Goal: Task Accomplishment & Management: Use online tool/utility

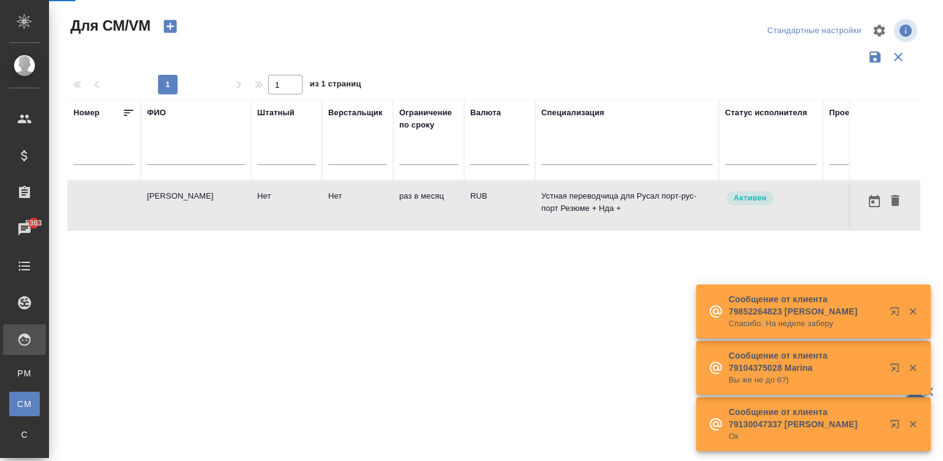
scroll to position [0, 184]
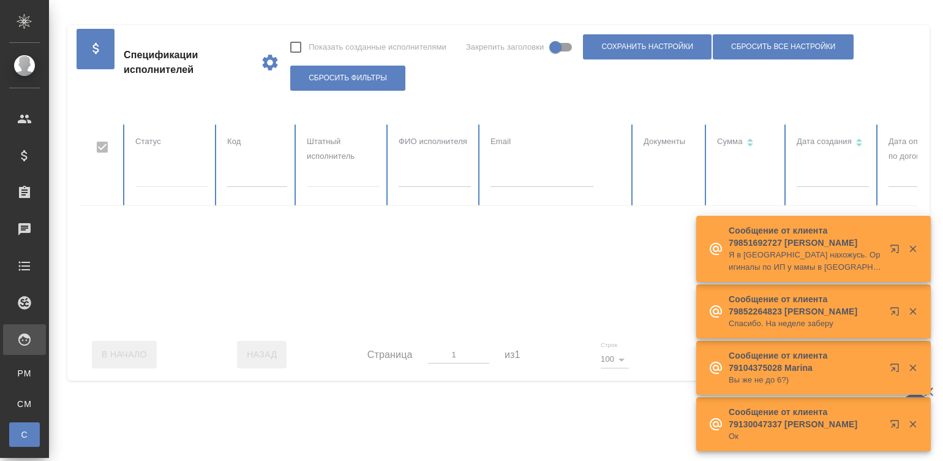
click at [233, 171] on input "text" at bounding box center [257, 178] width 60 height 17
click at [240, 173] on input "text" at bounding box center [257, 178] width 60 height 17
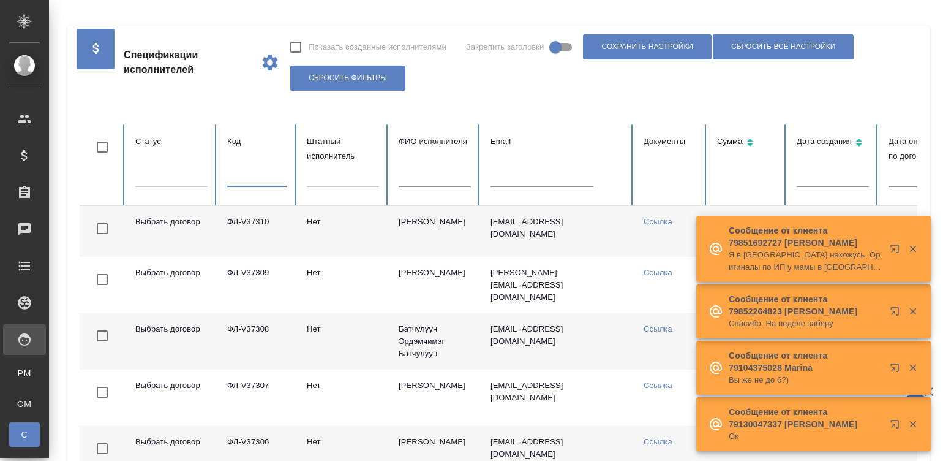
checkbox input "false"
click at [252, 175] on input "text" at bounding box center [257, 178] width 60 height 17
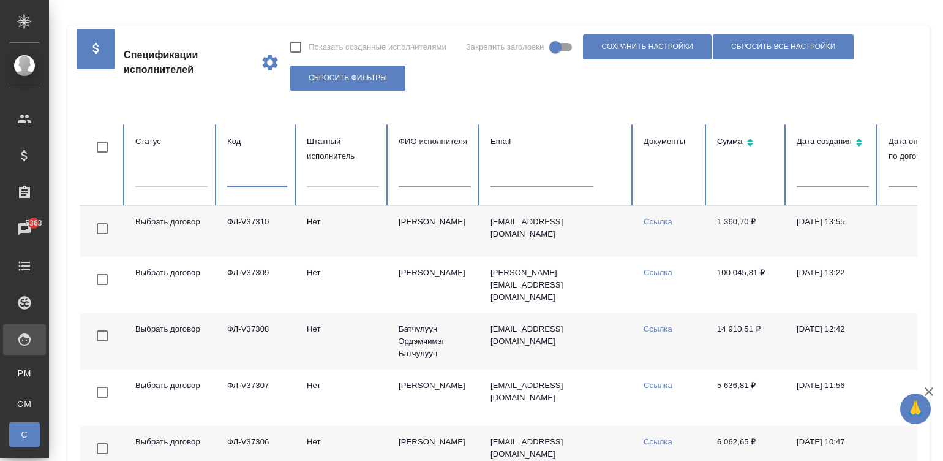
paste input "ФЛ-V37254"
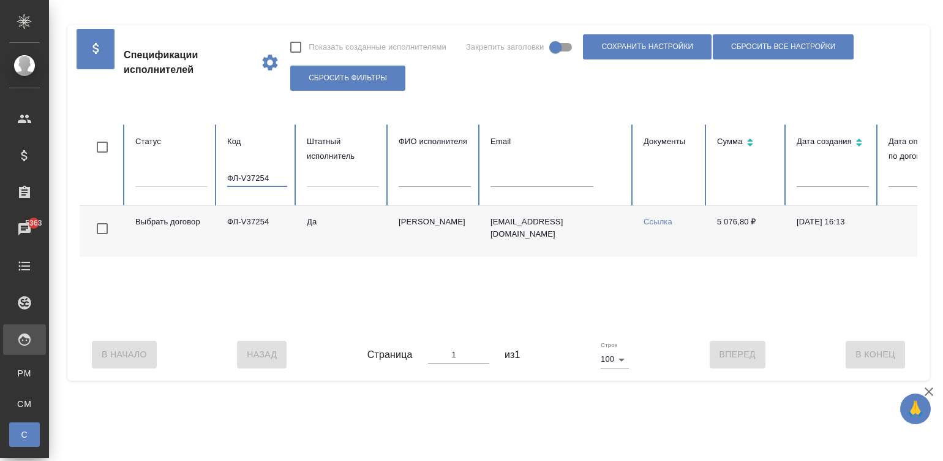
type input "ФЛ-V37254"
click at [583, 231] on td "e.kobzeva1@awatera.com" at bounding box center [557, 231] width 153 height 51
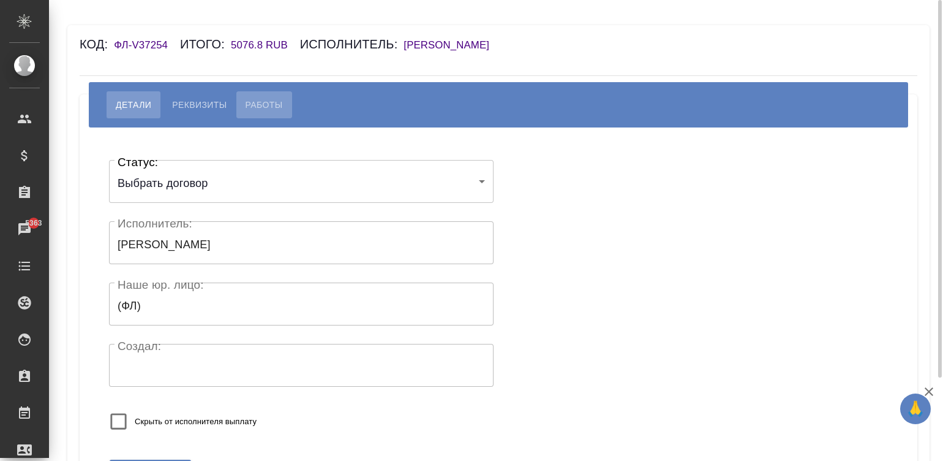
click at [257, 110] on span "Работы" at bounding box center [264, 104] width 37 height 15
select select "10"
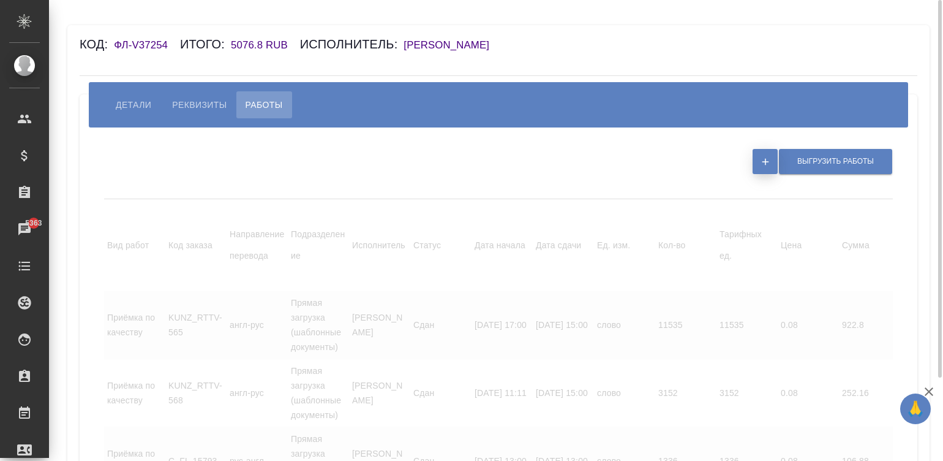
click at [757, 157] on button "button" at bounding box center [765, 161] width 25 height 25
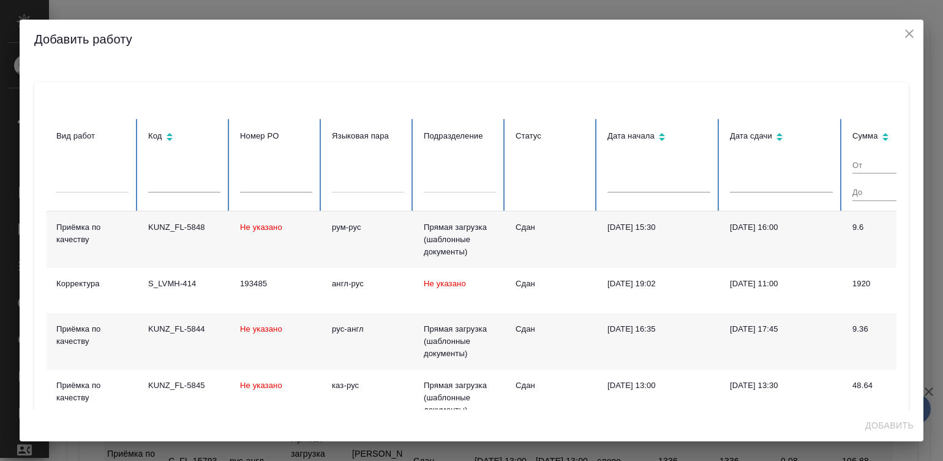
click at [328, 257] on td "рум-рус" at bounding box center [368, 239] width 92 height 56
click at [195, 181] on input "text" at bounding box center [184, 183] width 72 height 17
paste input "S_BMT-4"
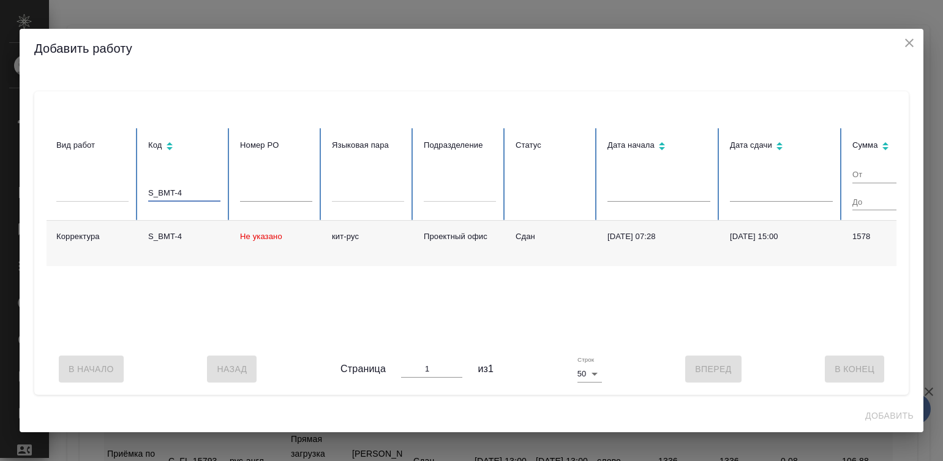
type input "S_BMT-4"
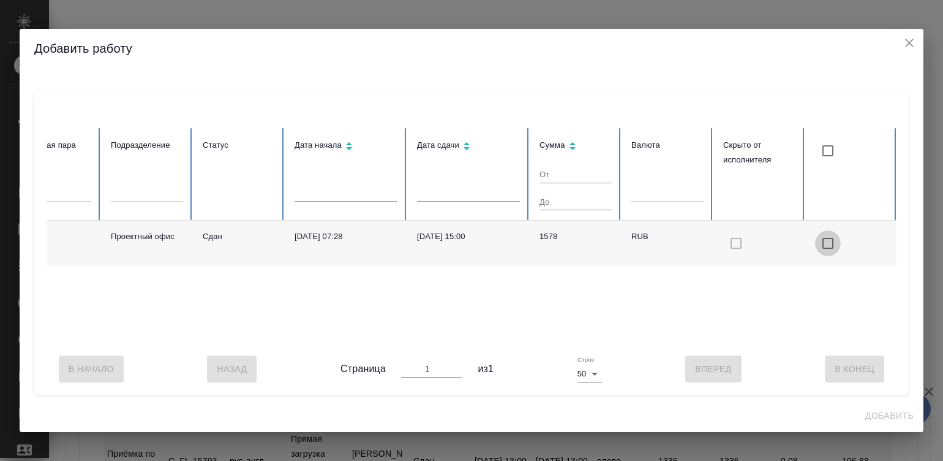
click at [822, 233] on input "checkbox with default color" at bounding box center [828, 243] width 26 height 26
checkbox input "true"
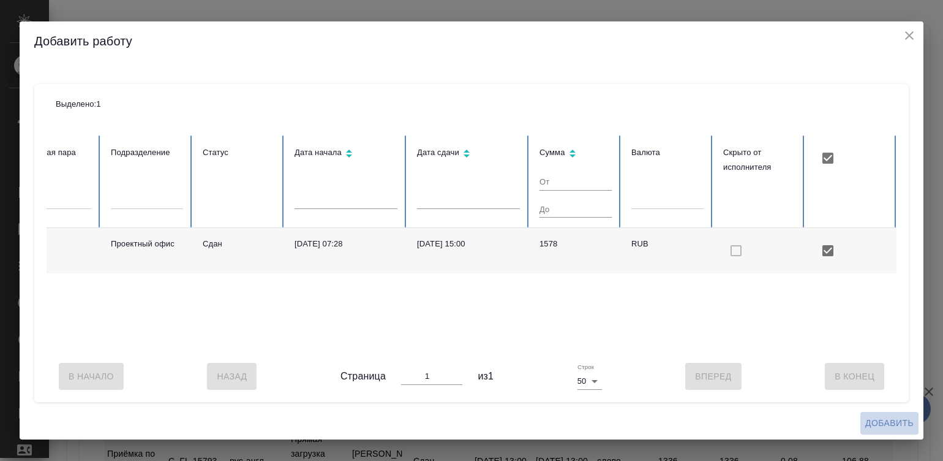
click at [886, 426] on span "Добавить" at bounding box center [890, 422] width 48 height 15
